Goal: Task Accomplishment & Management: Use online tool/utility

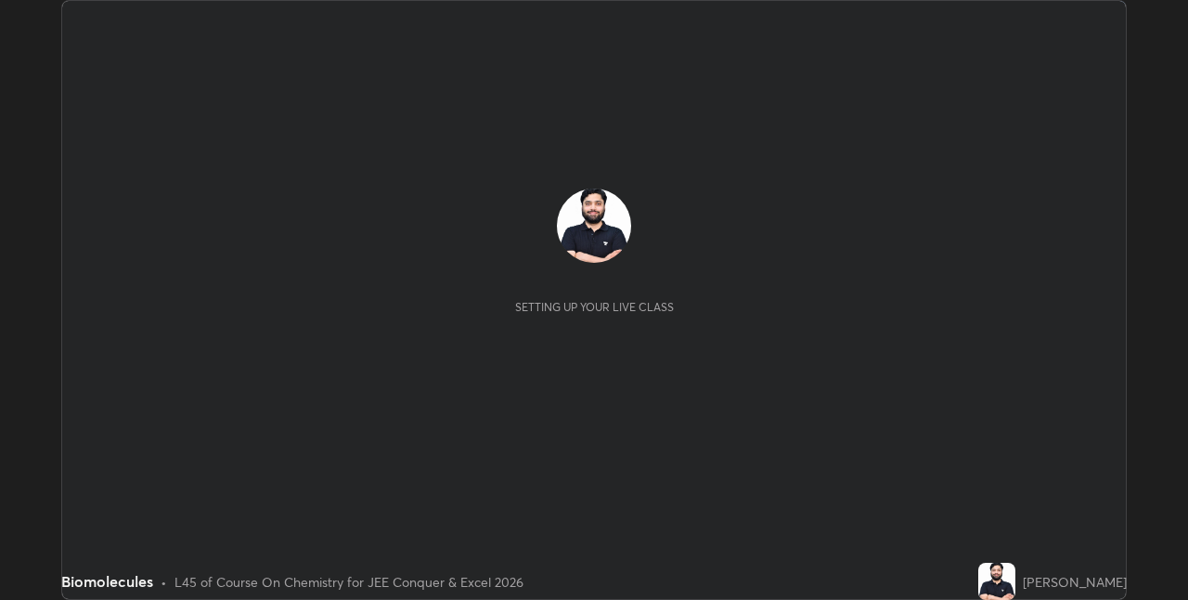
scroll to position [600, 1187]
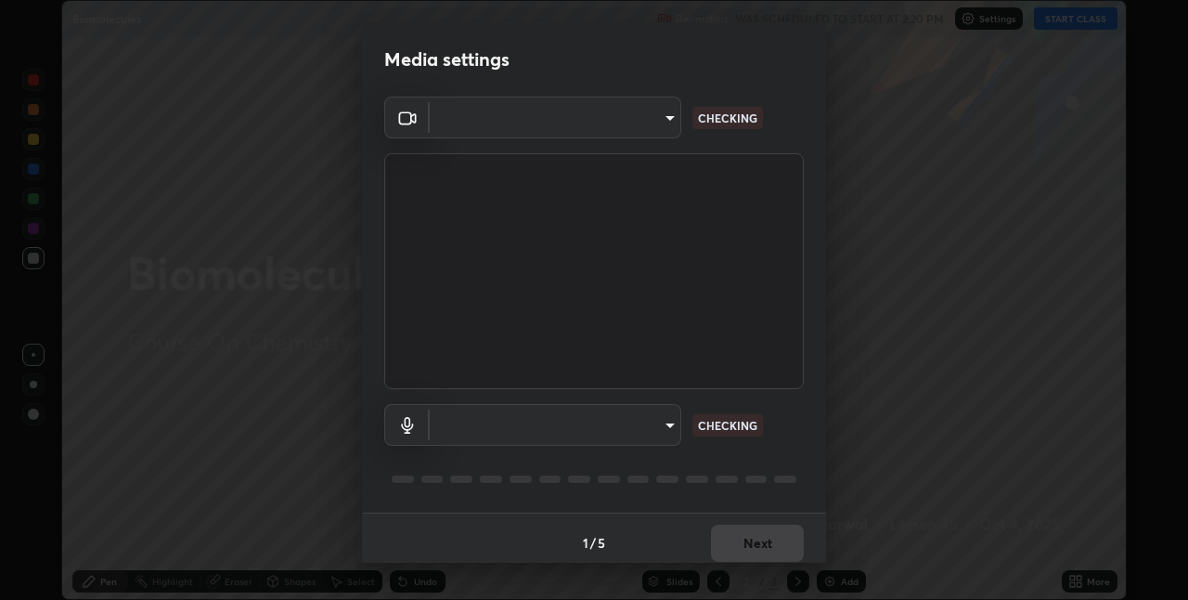
type input "60fceefa1ff133a458e9dacb52b3a7761017f46870fbbe5b76b29231bfb8dda7"
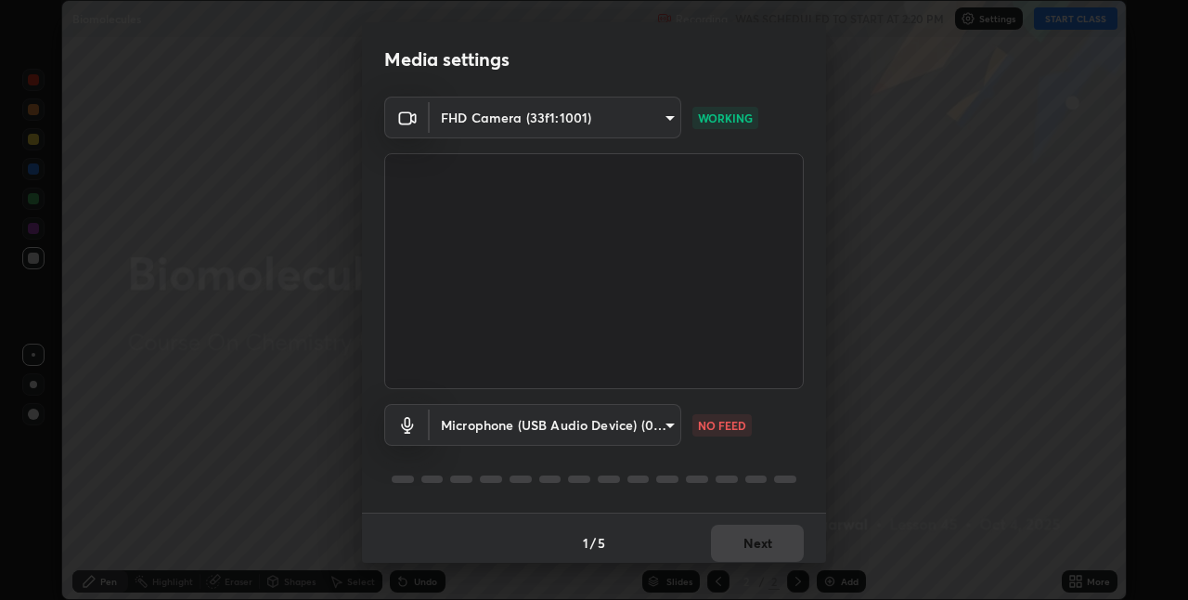
click at [664, 424] on body "Erase all Biomolecules Recording WAS SCHEDULED TO START AT 2:20 PM Settings STA…" at bounding box center [594, 300] width 1188 height 600
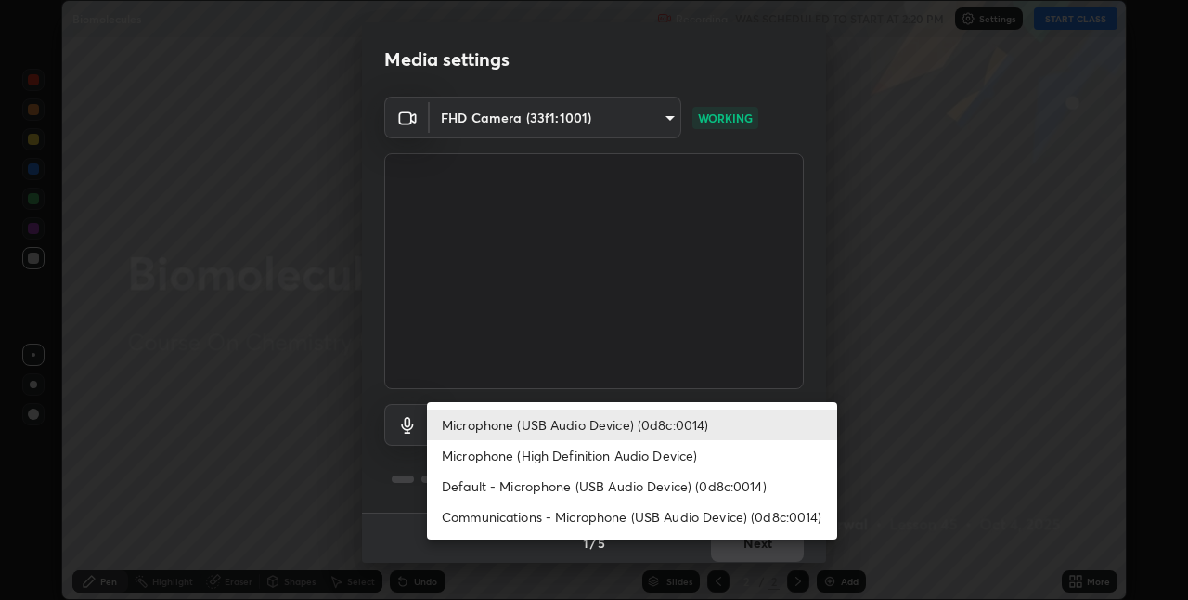
click at [606, 484] on li "Default - Microphone (USB Audio Device) (0d8c:0014)" at bounding box center [632, 486] width 410 height 31
type input "default"
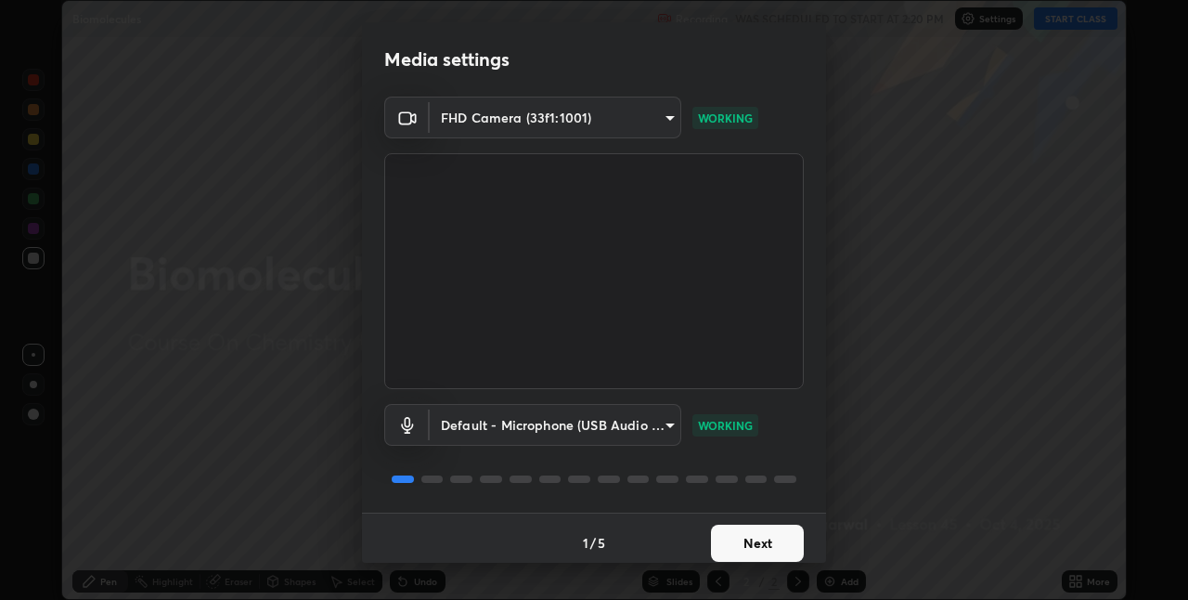
click at [741, 539] on button "Next" at bounding box center [757, 542] width 93 height 37
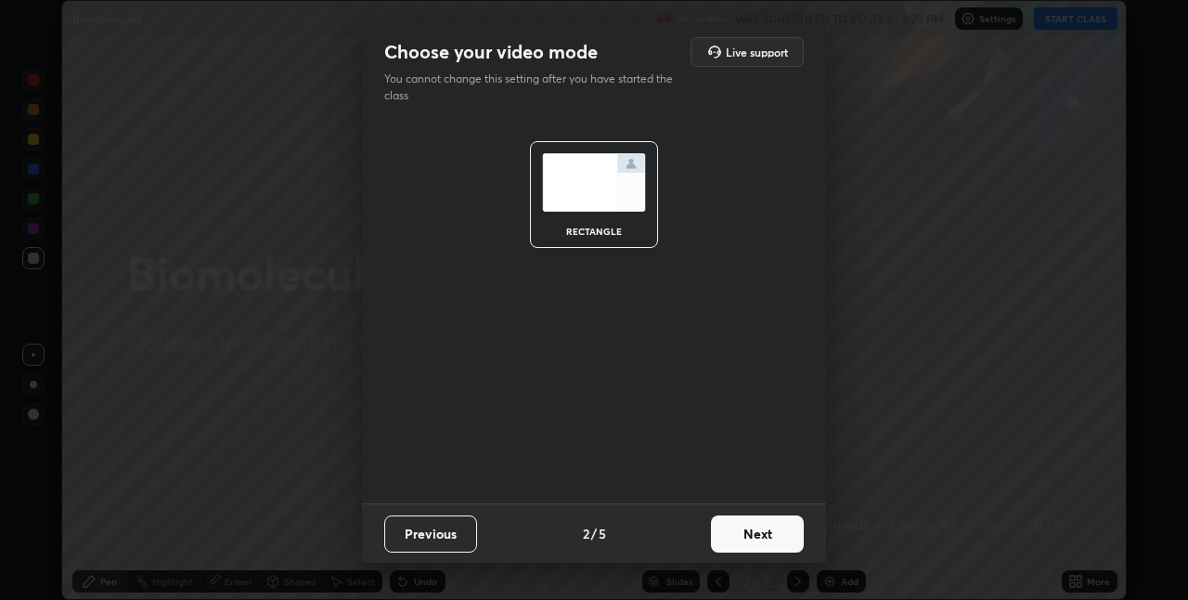
click at [741, 539] on button "Next" at bounding box center [757, 533] width 93 height 37
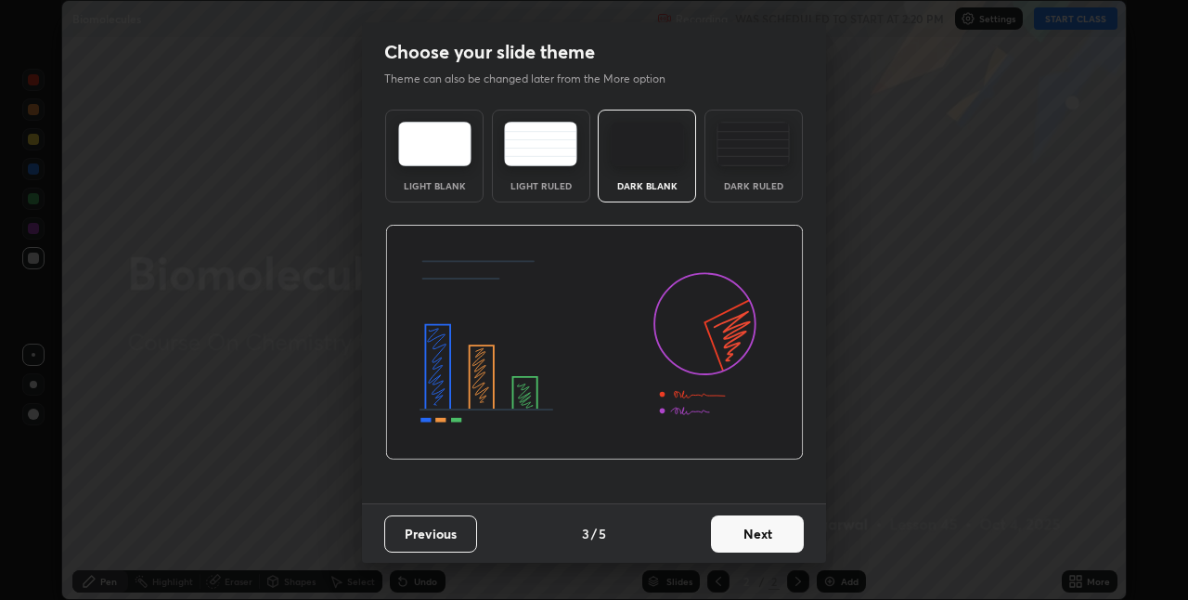
click at [752, 536] on button "Next" at bounding box center [757, 533] width 93 height 37
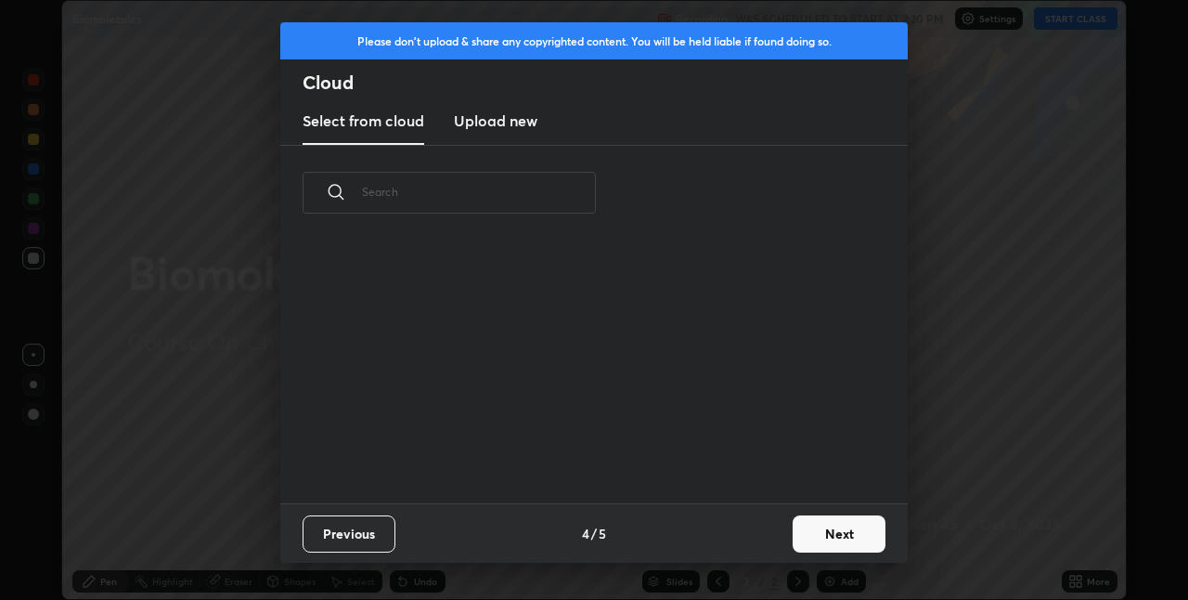
click at [752, 536] on div "Previous 4 / 5 Next" at bounding box center [593, 532] width 627 height 59
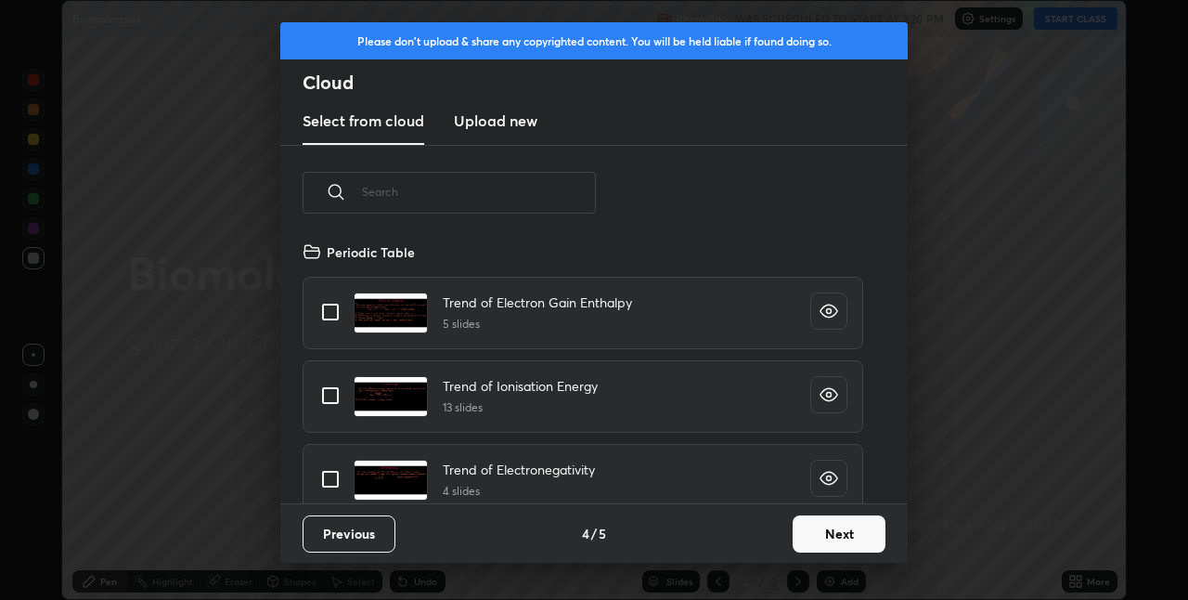
click at [824, 543] on button "Next" at bounding box center [839, 533] width 93 height 37
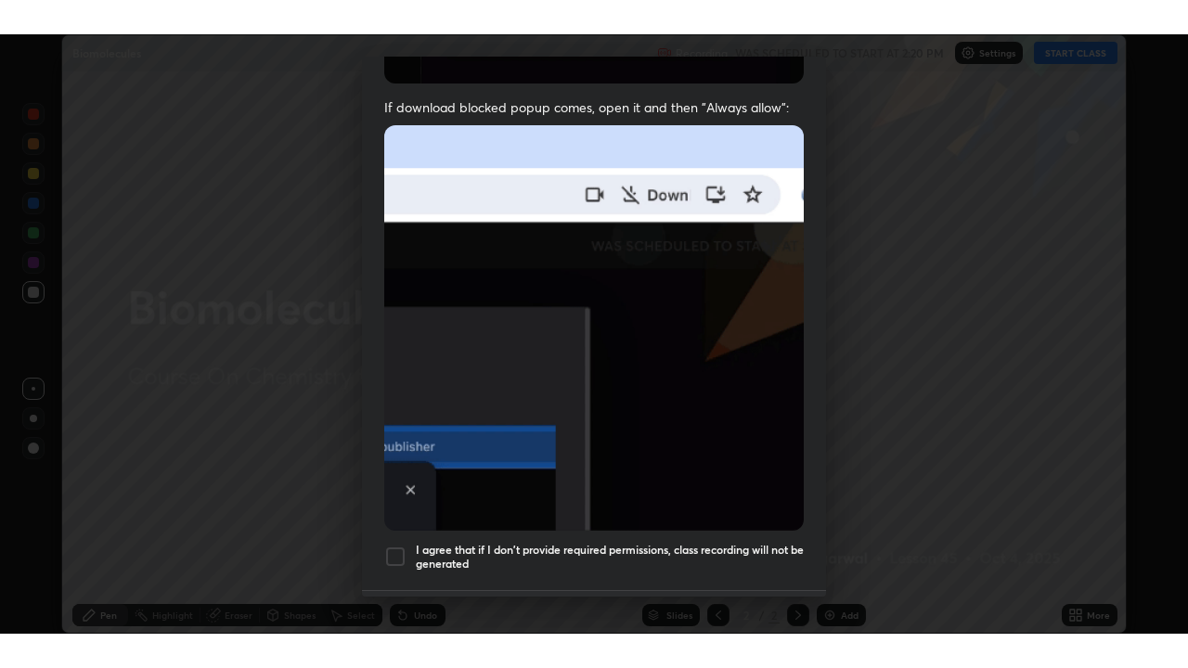
scroll to position [388, 0]
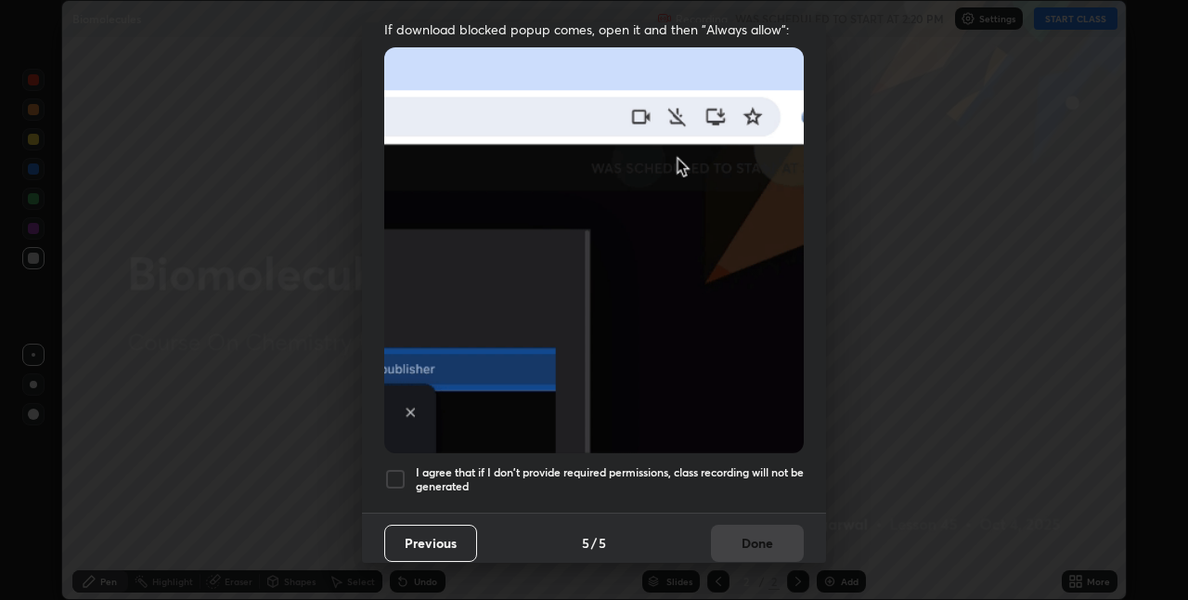
click at [720, 465] on h5 "I agree that if I don't provide required permissions, class recording will not …" at bounding box center [610, 479] width 388 height 29
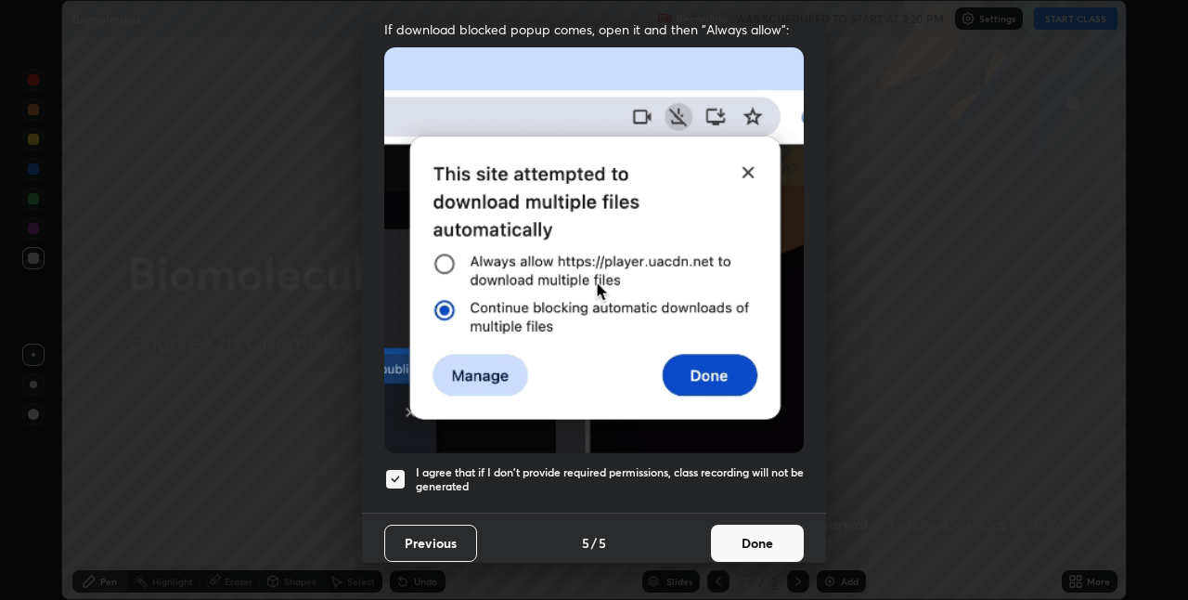
click at [744, 526] on button "Done" at bounding box center [757, 542] width 93 height 37
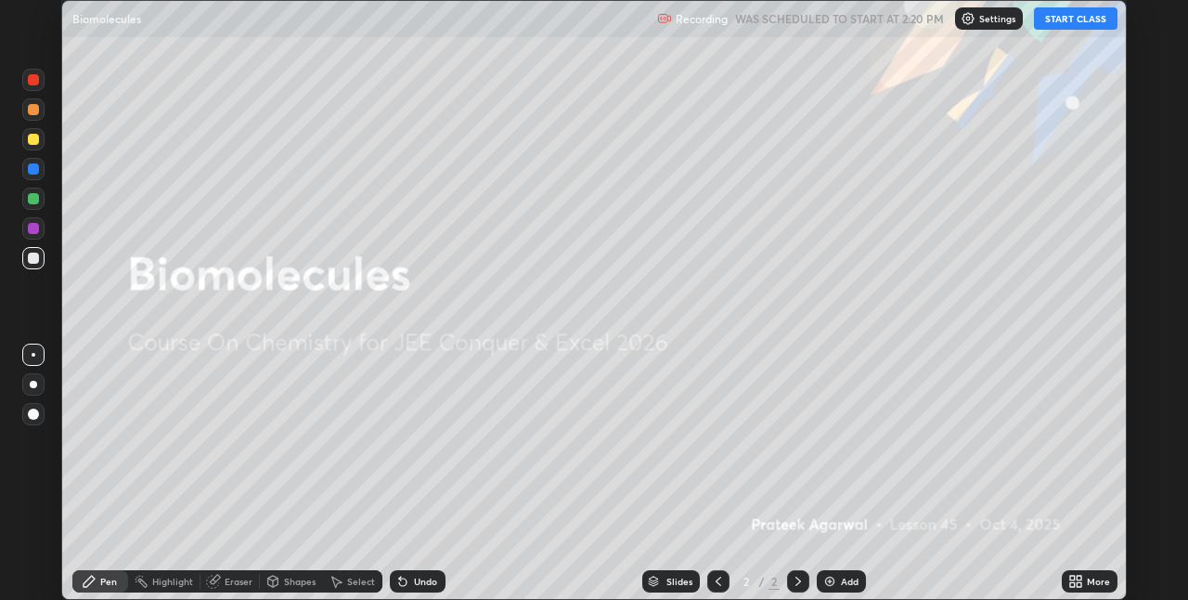
click at [1072, 18] on button "START CLASS" at bounding box center [1076, 18] width 84 height 22
click at [1079, 584] on icon at bounding box center [1079, 584] width 5 height 5
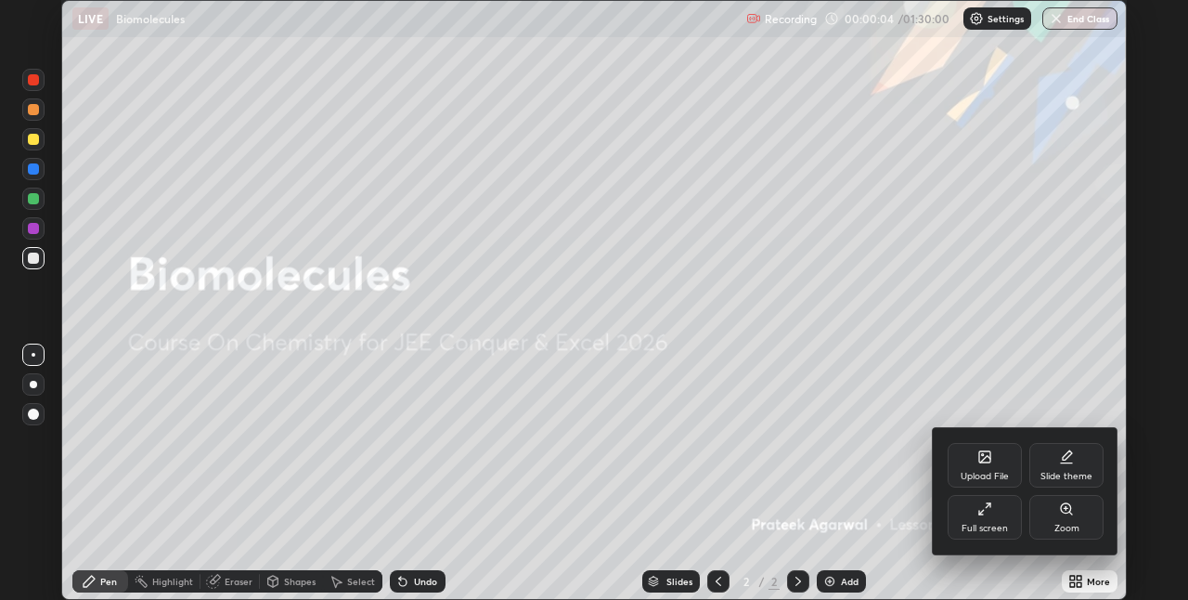
click at [997, 512] on div "Full screen" at bounding box center [985, 517] width 74 height 45
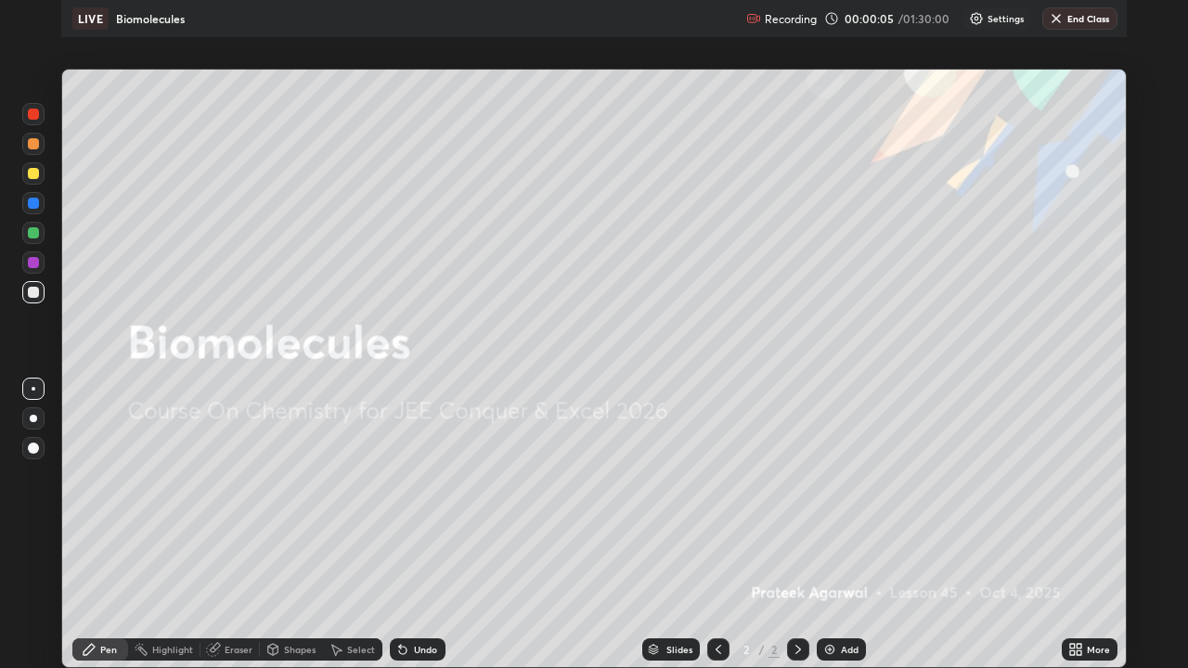
scroll to position [668, 1188]
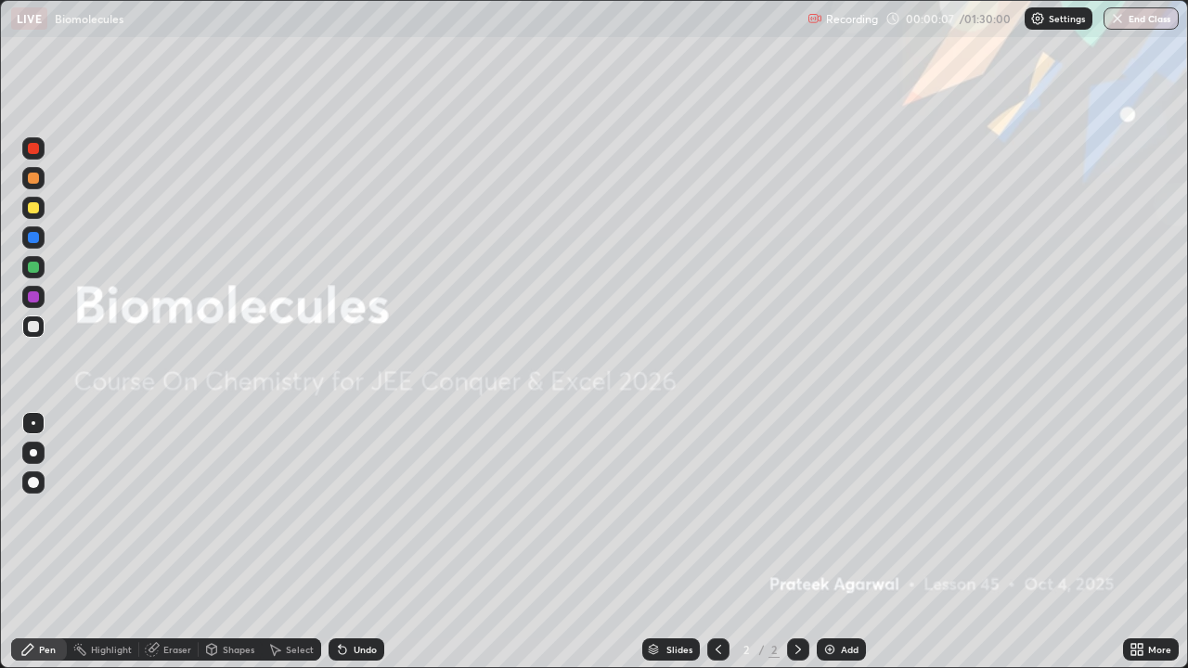
click at [855, 599] on div "Add" at bounding box center [850, 649] width 18 height 9
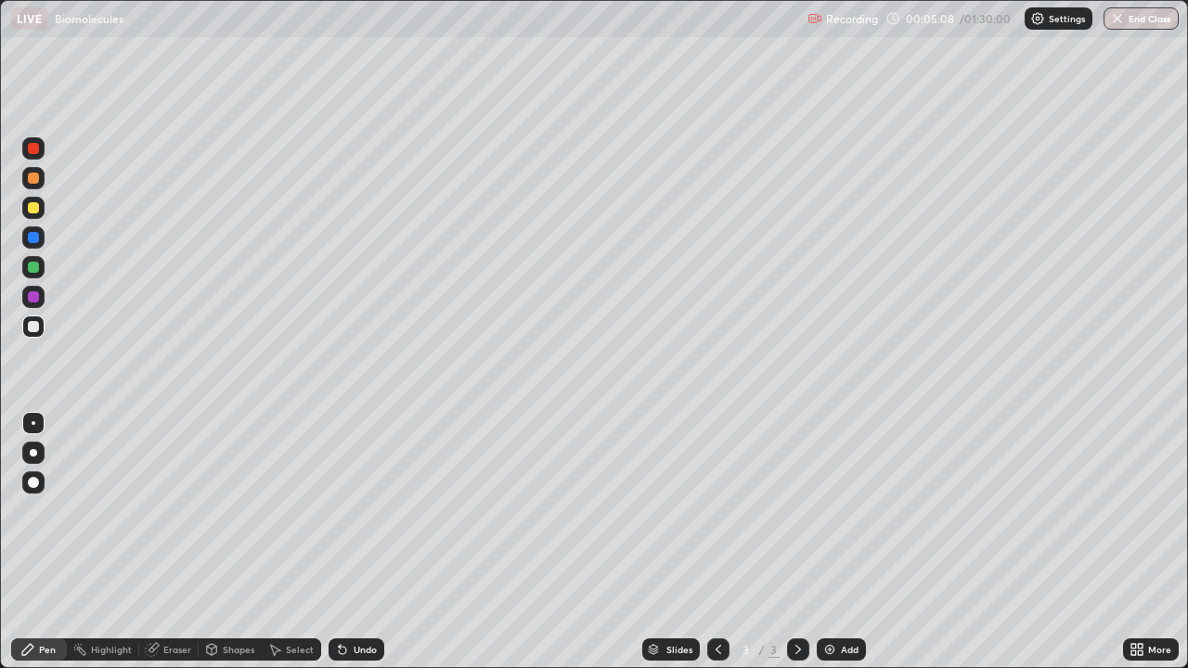
click at [45, 599] on div "Pen" at bounding box center [47, 649] width 17 height 9
click at [842, 599] on div "Add" at bounding box center [850, 649] width 18 height 9
click at [172, 599] on div "Eraser" at bounding box center [177, 649] width 28 height 9
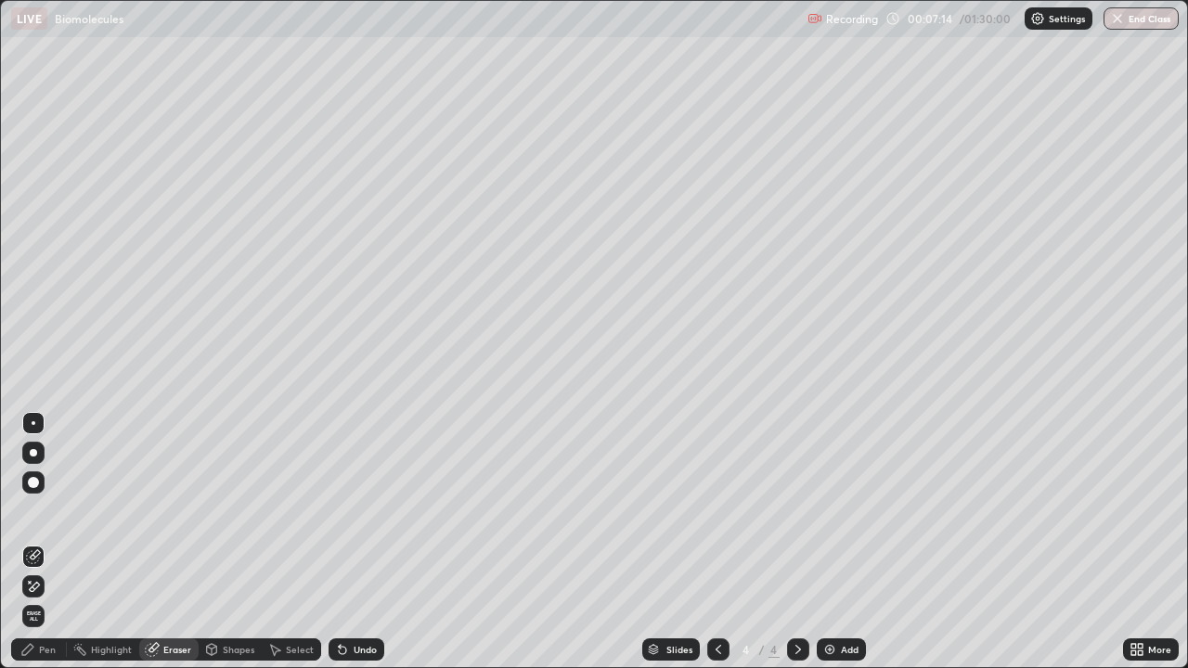
click at [32, 585] on icon at bounding box center [33, 587] width 15 height 16
click at [48, 599] on div "Pen" at bounding box center [47, 649] width 17 height 9
